Goal: Task Accomplishment & Management: Complete application form

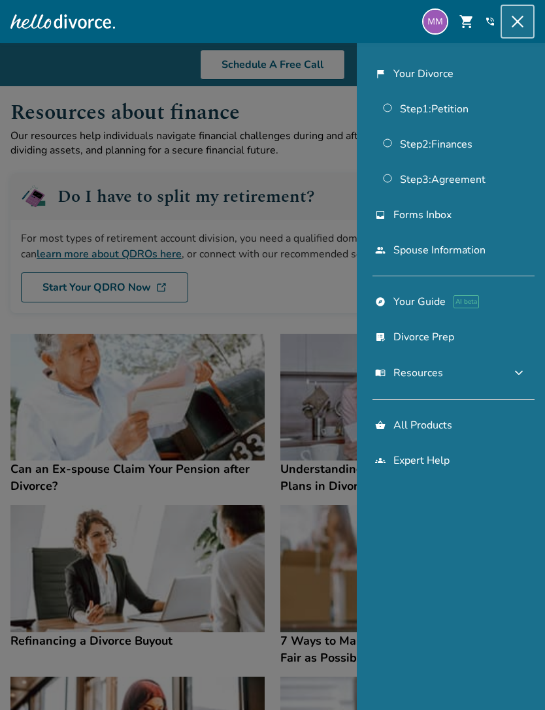
click at [467, 139] on link "Step 2 : Finances" at bounding box center [450, 144] width 167 height 30
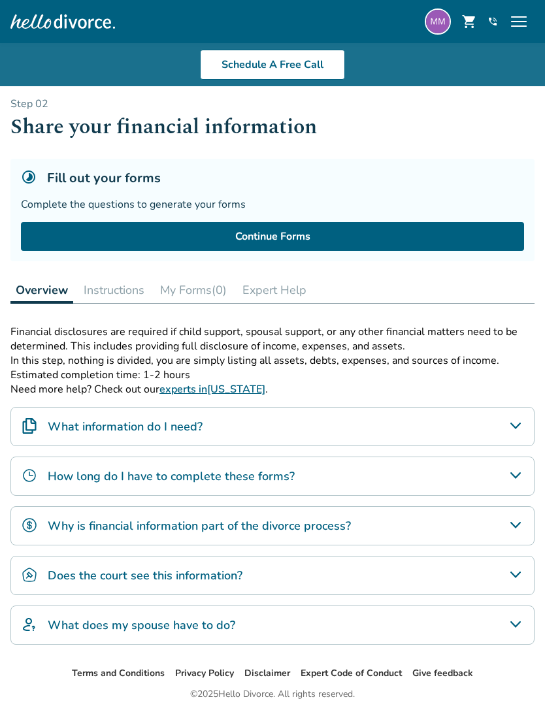
click at [381, 231] on link "Continue Forms" at bounding box center [272, 236] width 503 height 29
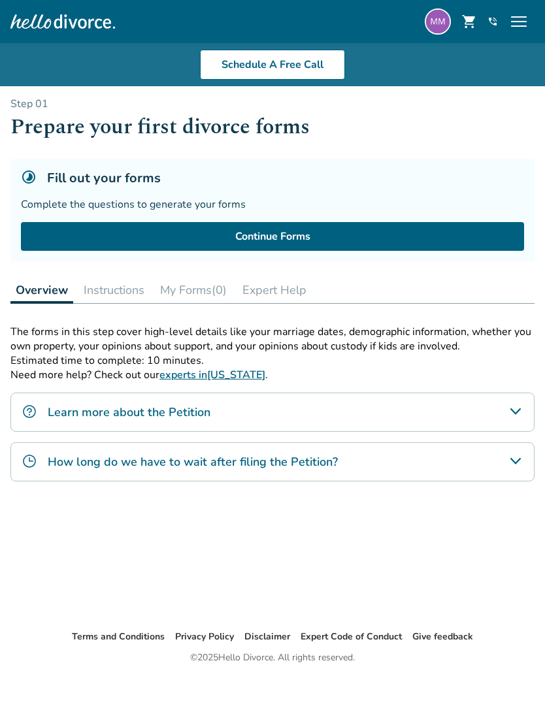
click at [519, 27] on span "menu" at bounding box center [518, 21] width 21 height 21
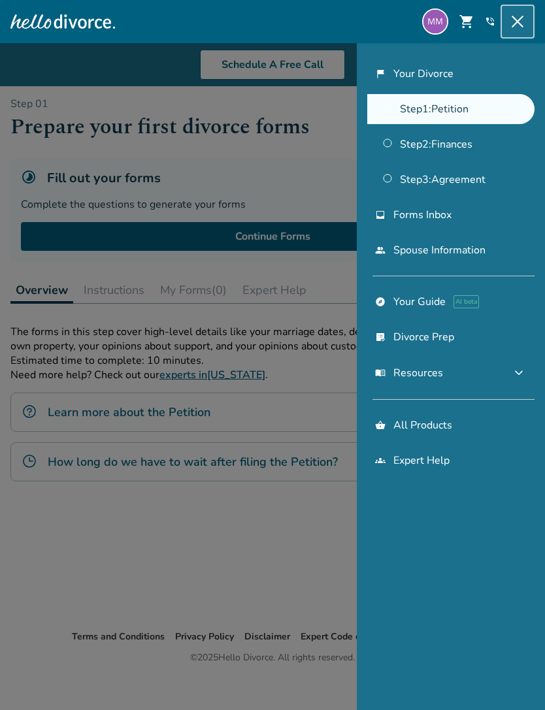
click at [430, 87] on link "flag_2 Your Divorce" at bounding box center [450, 74] width 167 height 30
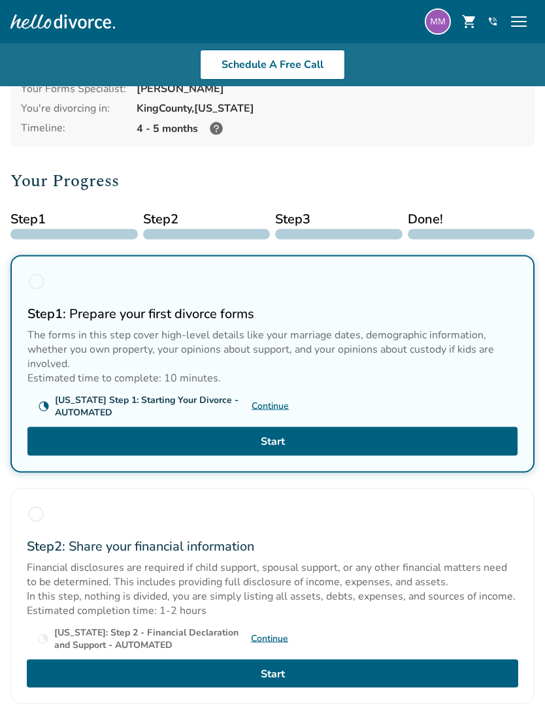
scroll to position [105, 0]
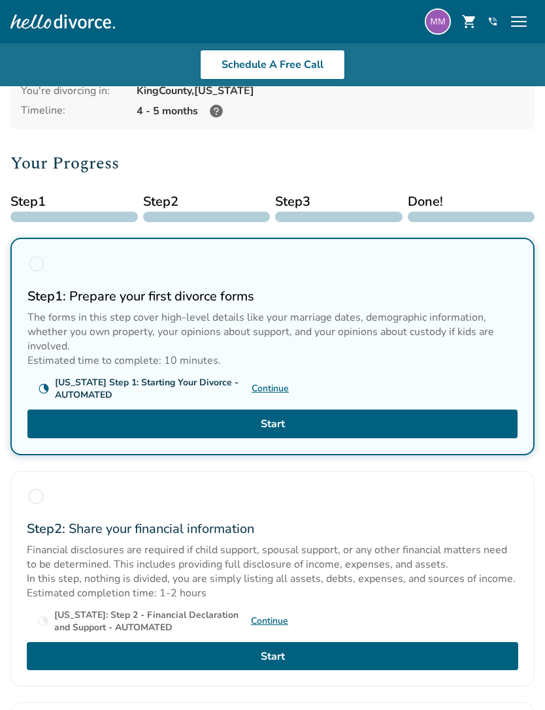
click at [267, 395] on link "Continue" at bounding box center [270, 388] width 37 height 12
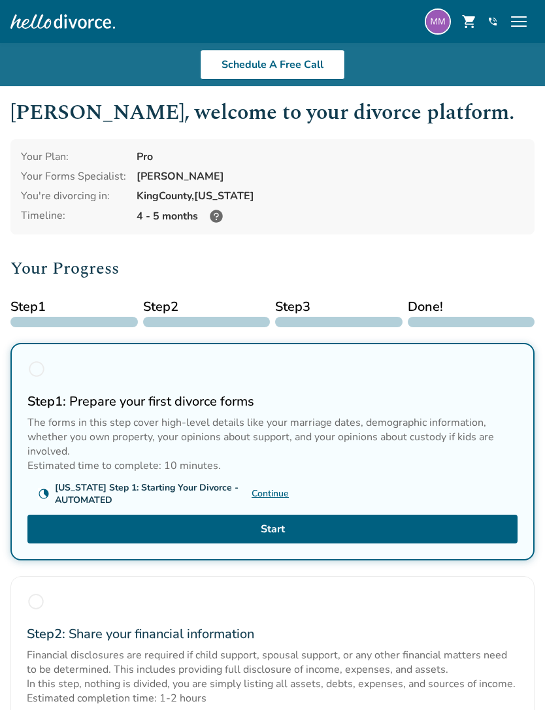
click at [0, 316] on div "[PERSON_NAME] , welcome to your divorce platform. Your Plan: Pro Your Forms Spe…" at bounding box center [272, 580] width 545 height 989
